Goal: Task Accomplishment & Management: Use online tool/utility

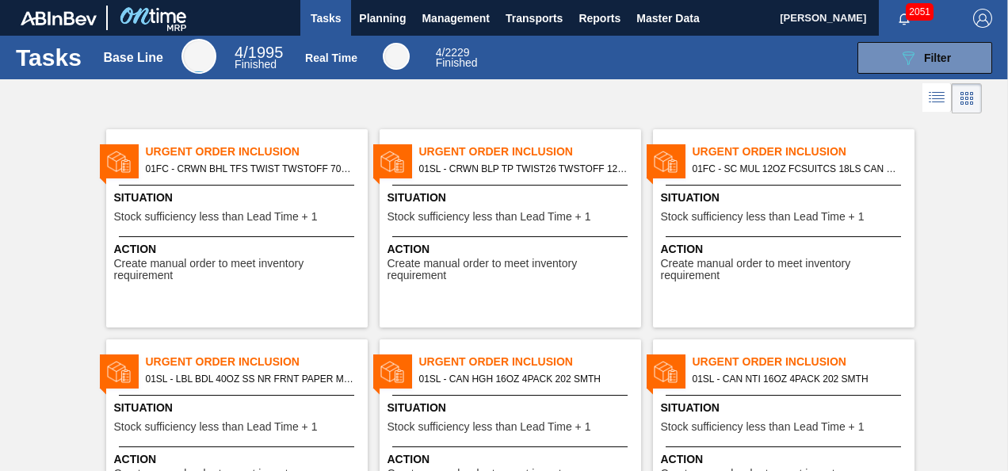
scroll to position [14, 0]
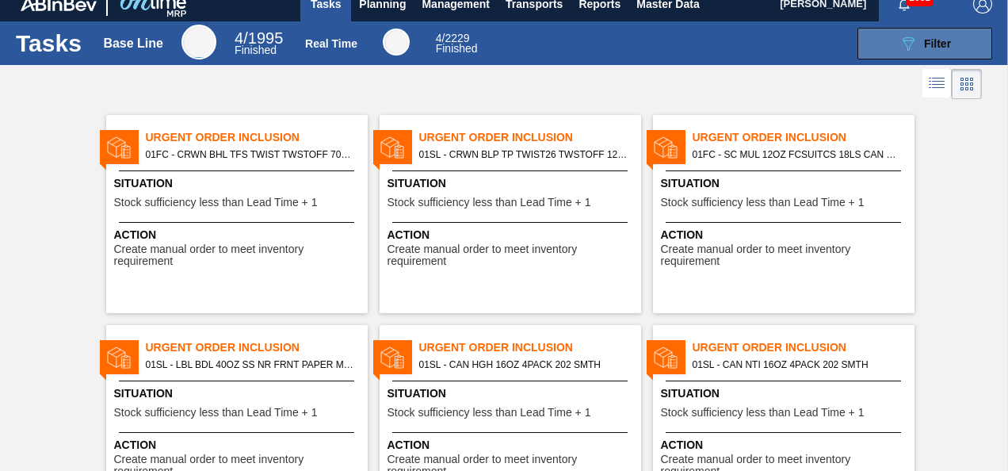
click at [900, 49] on icon "089F7B8B-B2A5-4AFE-B5C0-19BA573D28AC" at bounding box center [908, 43] width 19 height 19
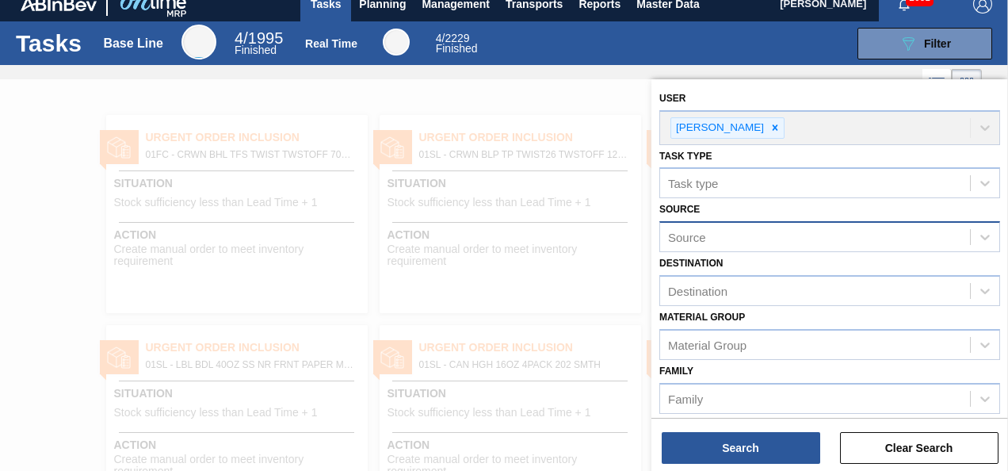
click at [885, 241] on div "Source" at bounding box center [815, 237] width 310 height 23
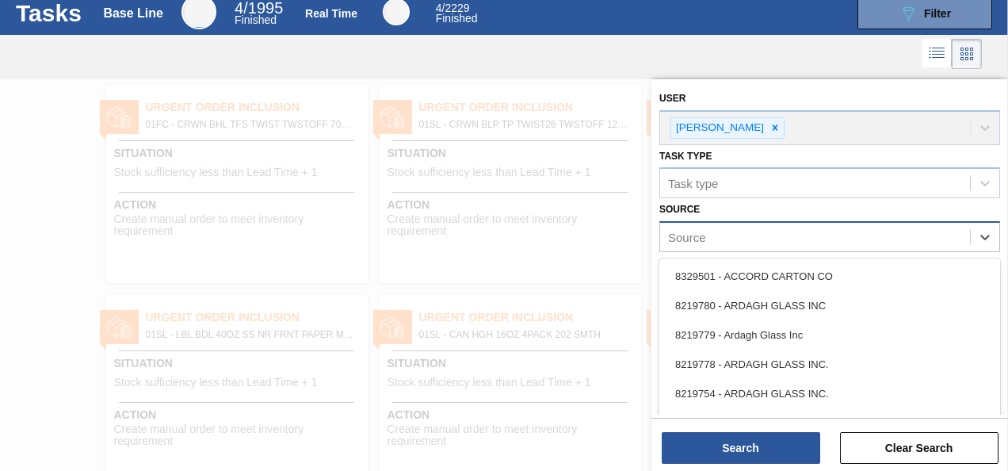
scroll to position [44, 0]
click at [885, 241] on div "Source" at bounding box center [815, 237] width 310 height 23
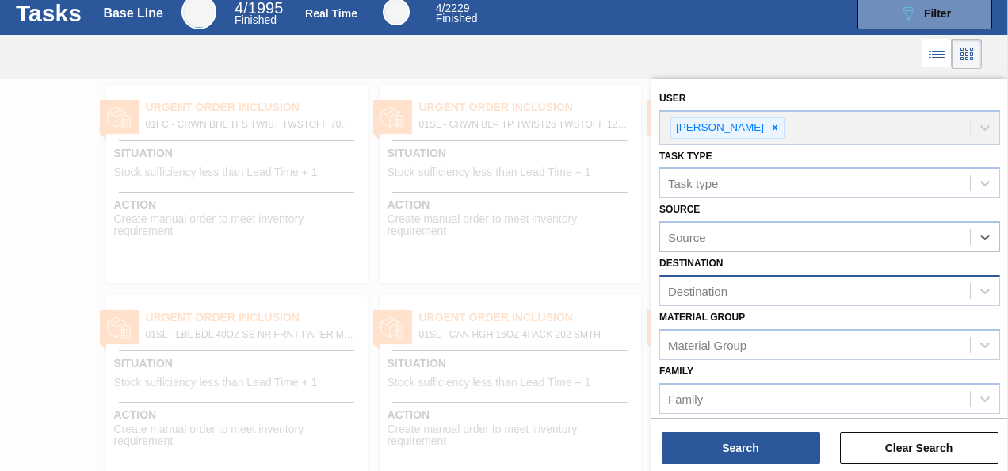
click at [885, 284] on div "Destination" at bounding box center [815, 291] width 310 height 23
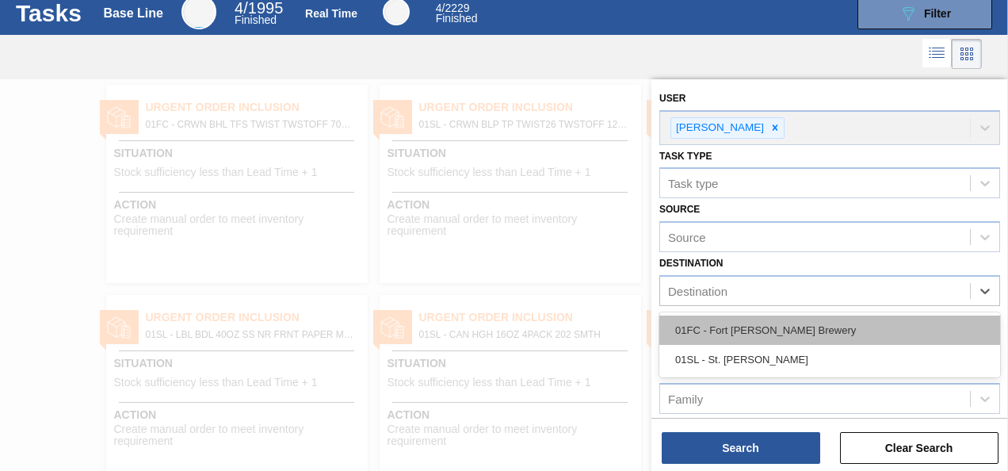
click at [858, 326] on div "01FC - Fort [PERSON_NAME] Brewery" at bounding box center [830, 330] width 341 height 29
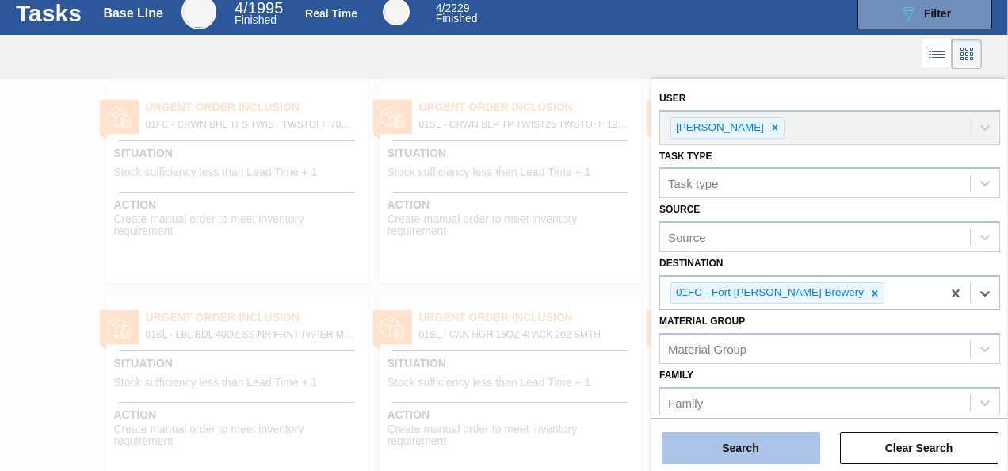
click at [770, 448] on button "Search" at bounding box center [741, 448] width 159 height 32
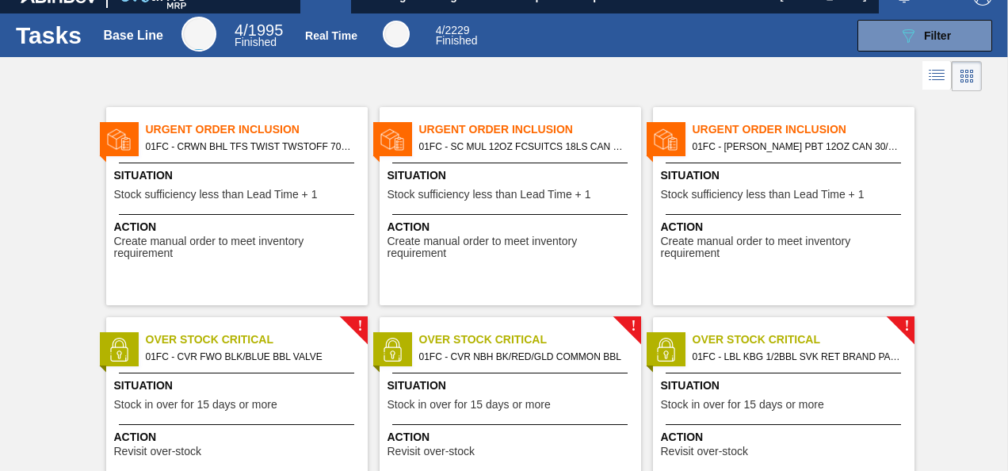
scroll to position [0, 0]
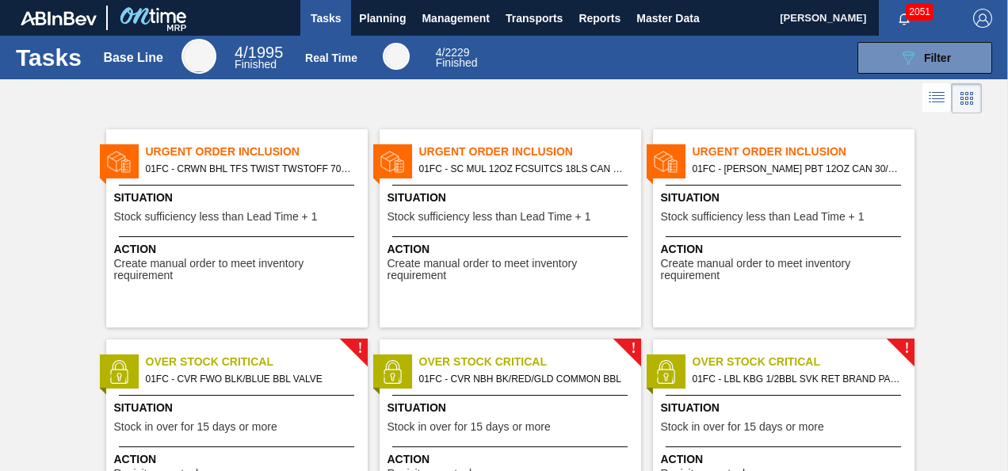
click at [769, 168] on span "01FC - [PERSON_NAME] PBT 12OZ CAN 30/12 CAN PK" at bounding box center [797, 168] width 209 height 17
checkbox input "true"
click at [452, 155] on span "Urgent Order Inclusion" at bounding box center [530, 151] width 222 height 17
click at [430, 143] on span "Urgent Order Inclusion" at bounding box center [530, 151] width 222 height 17
click at [559, 260] on span "Create manual order to meet inventory requirement" at bounding box center [513, 270] width 250 height 25
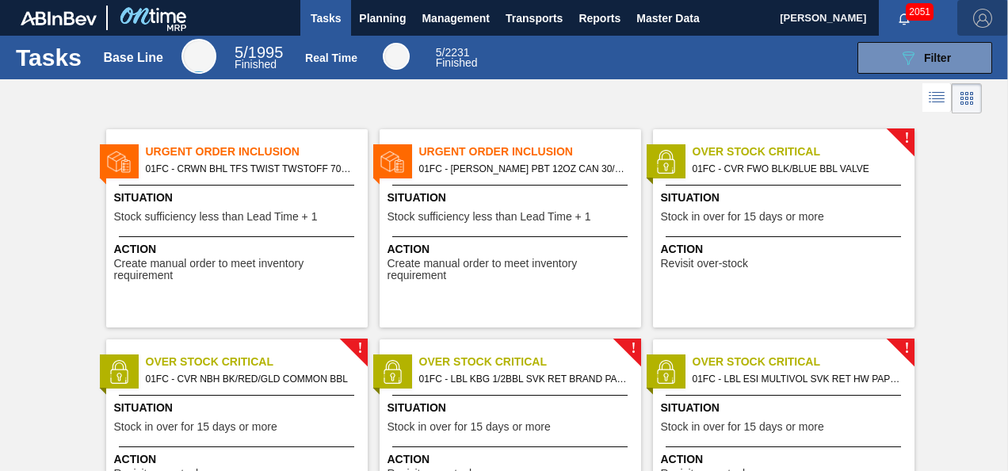
click at [981, 19] on img "button" at bounding box center [983, 18] width 19 height 19
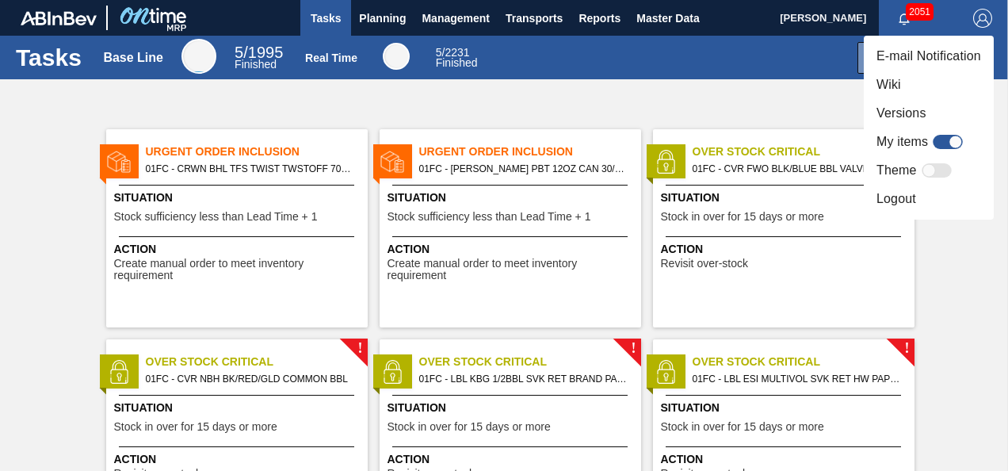
click at [929, 168] on div at bounding box center [929, 170] width 13 height 13
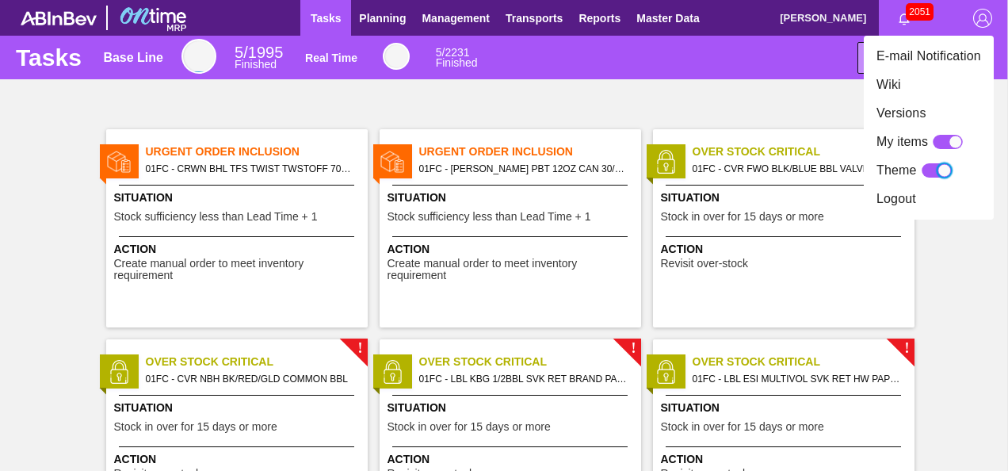
click at [929, 168] on div at bounding box center [937, 170] width 30 height 14
checkbox input "false"
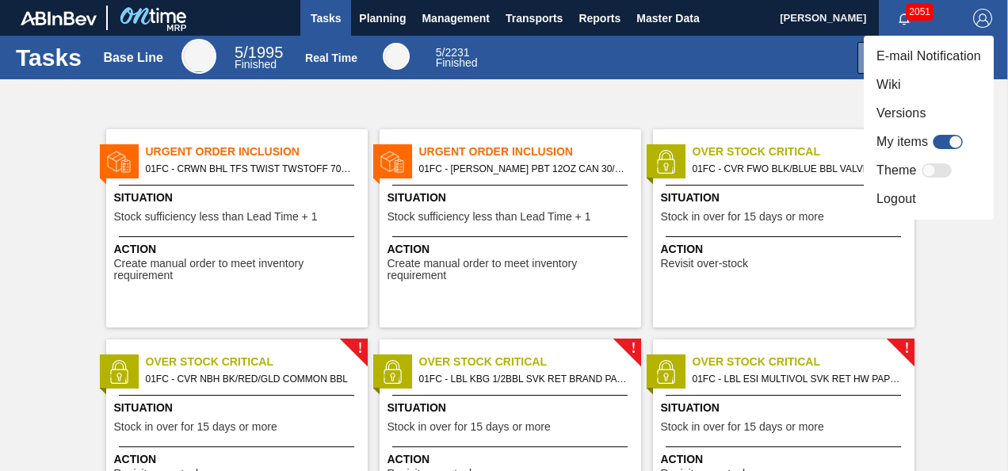
click at [986, 15] on div at bounding box center [504, 235] width 1008 height 471
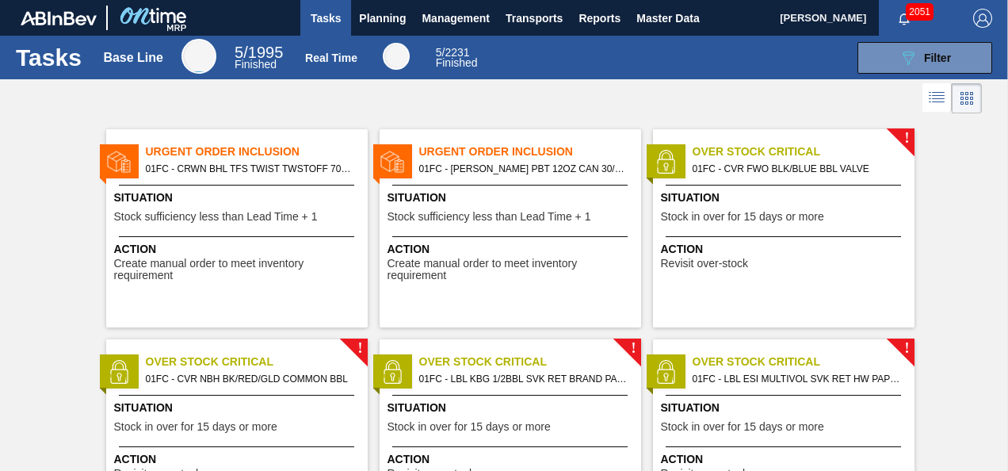
click at [799, 13] on span "[PERSON_NAME]" at bounding box center [823, 18] width 86 height 36
click at [911, 11] on span "2051" at bounding box center [920, 11] width 28 height 17
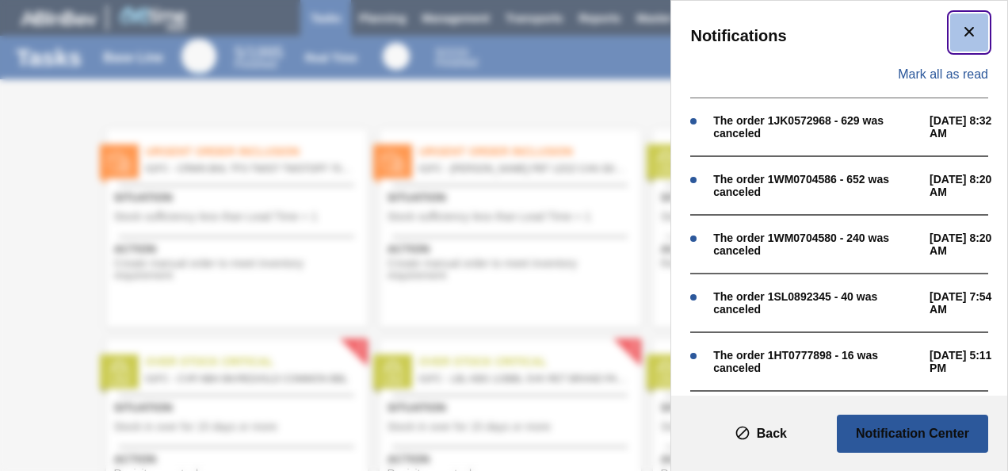
click at [974, 29] on icon "botão de ícone" at bounding box center [969, 31] width 19 height 19
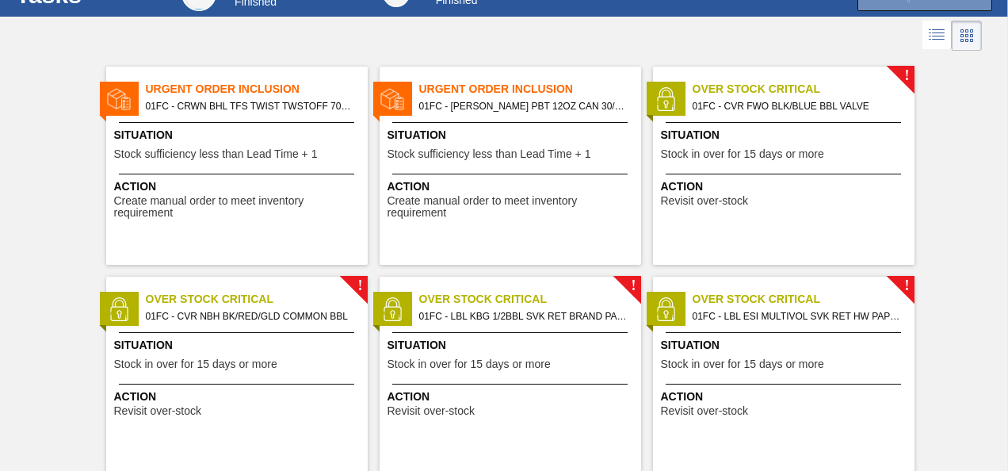
scroll to position [63, 0]
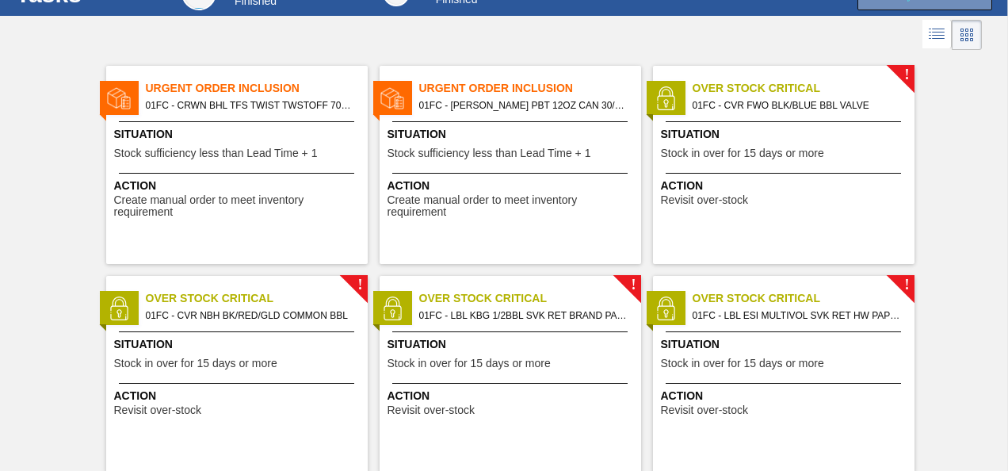
drag, startPoint x: 569, startPoint y: 75, endPoint x: 574, endPoint y: 40, distance: 34.4
click at [574, 40] on div at bounding box center [504, 35] width 1008 height 38
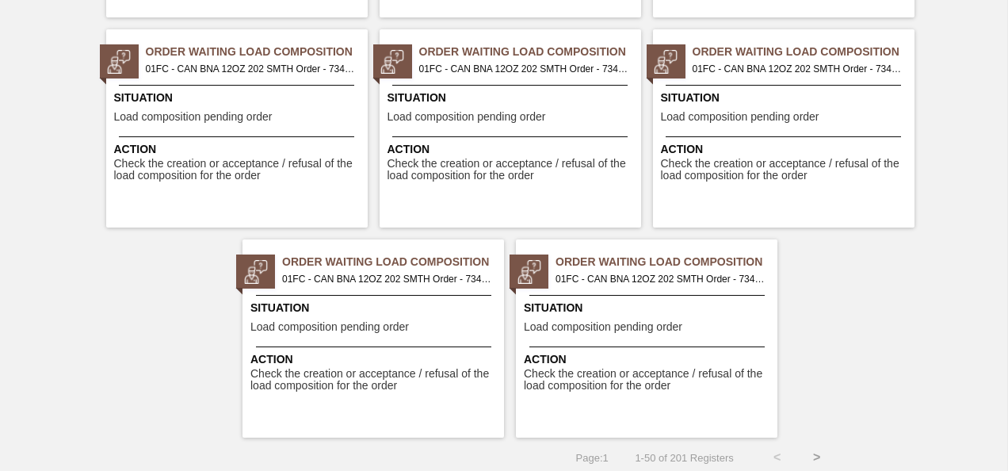
scroll to position [3257, 0]
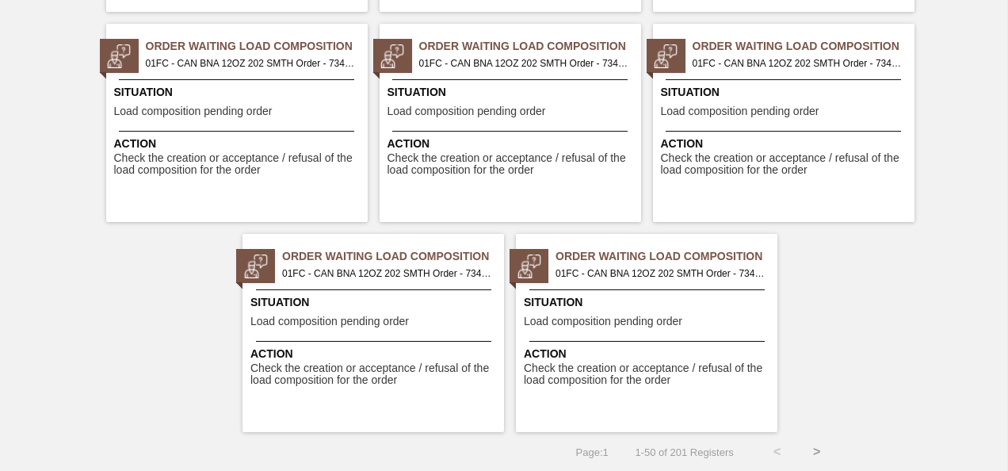
click at [815, 446] on button ">" at bounding box center [818, 452] width 40 height 40
click at [813, 454] on button ">" at bounding box center [818, 452] width 40 height 40
click at [821, 447] on button ">" at bounding box center [818, 452] width 40 height 40
click at [815, 448] on button ">" at bounding box center [818, 452] width 40 height 40
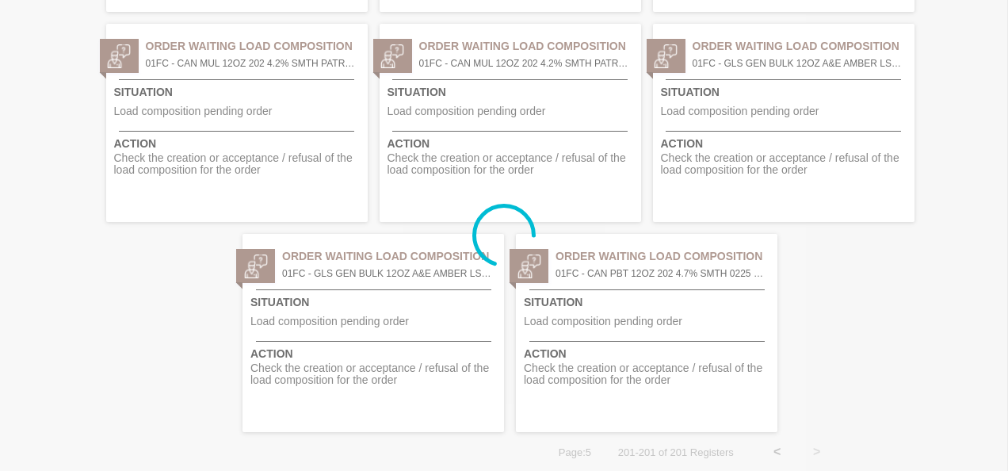
scroll to position [0, 0]
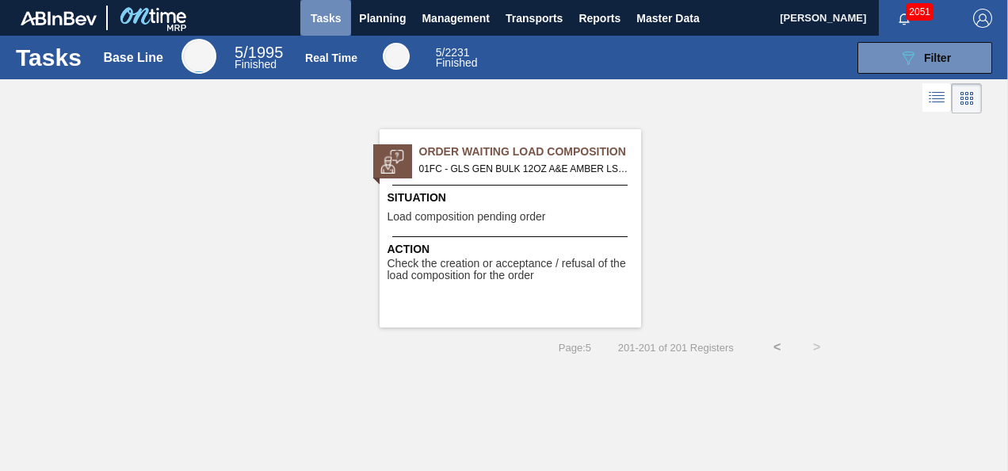
click at [322, 27] on span "Tasks" at bounding box center [325, 18] width 35 height 19
click at [366, 17] on span "Planning" at bounding box center [382, 18] width 47 height 19
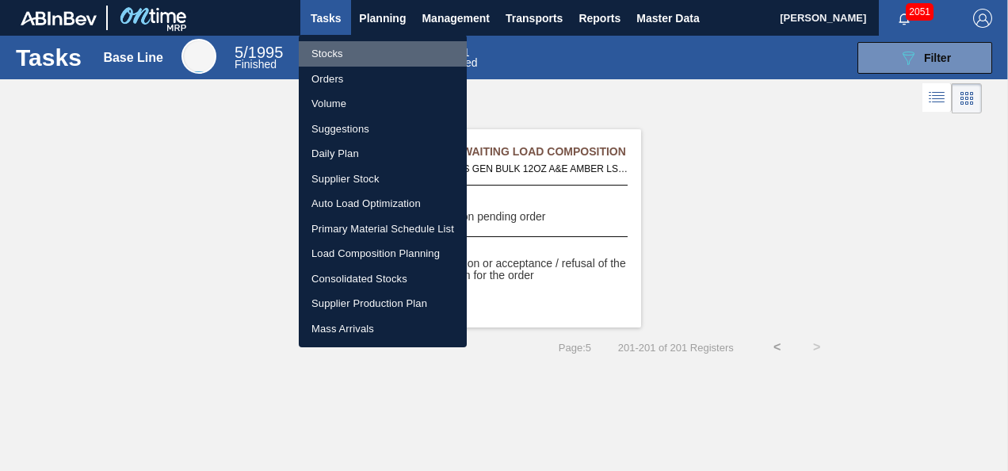
click at [342, 51] on li "Stocks" at bounding box center [383, 53] width 168 height 25
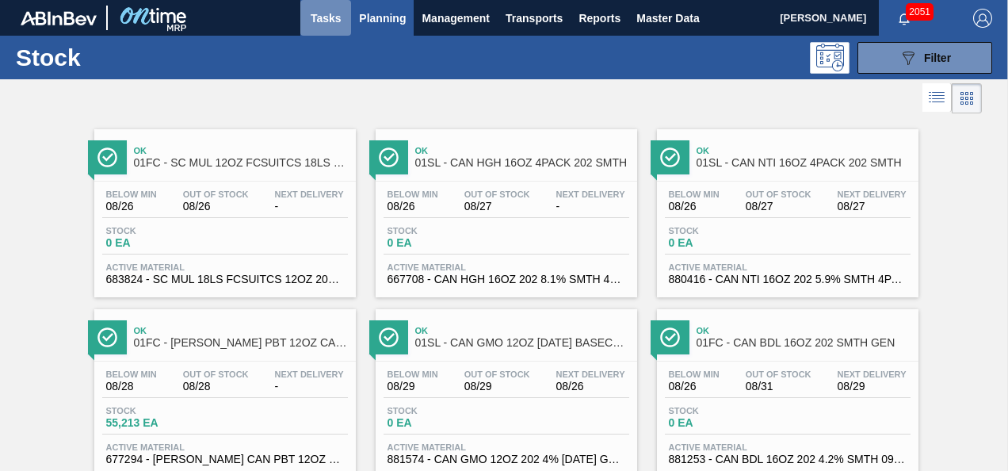
click at [330, 18] on span "Tasks" at bounding box center [325, 18] width 35 height 19
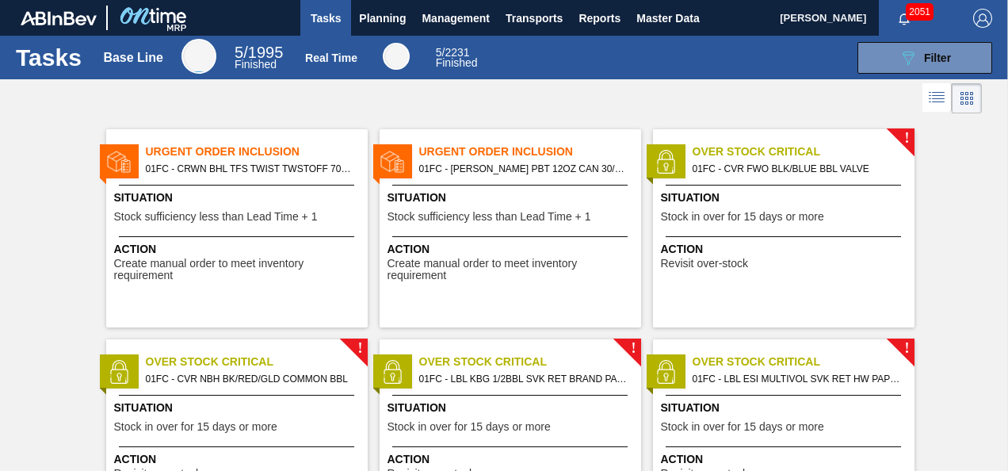
click at [977, 15] on img "button" at bounding box center [983, 18] width 19 height 19
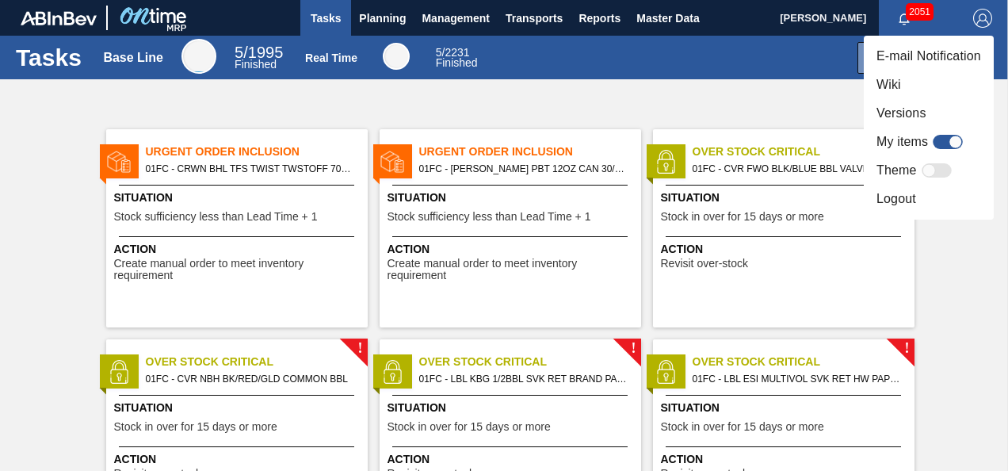
click at [725, 98] on div at bounding box center [504, 235] width 1008 height 471
